Goal: Navigation & Orientation: Understand site structure

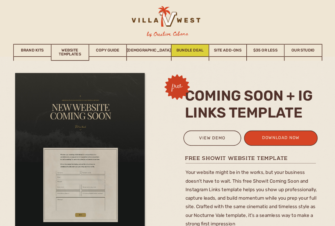
click at [201, 46] on link "Bundle Deal" at bounding box center [189, 50] width 37 height 13
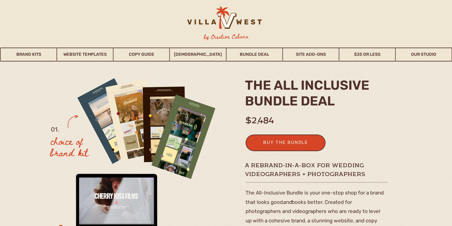
click at [227, 24] on div at bounding box center [223, 21] width 95 height 28
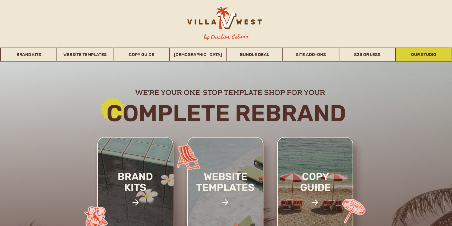
click at [421, 52] on link "Our Studio" at bounding box center [423, 55] width 56 height 14
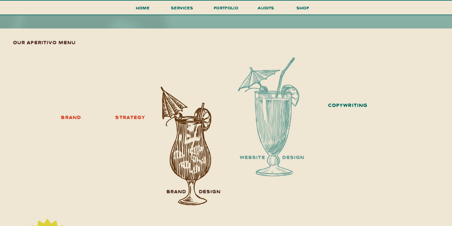
scroll to position [651, 0]
